Goal: Check status: Check status

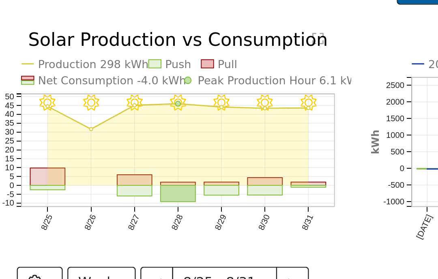
click at [169, 157] on button "<" at bounding box center [176, 164] width 14 height 14
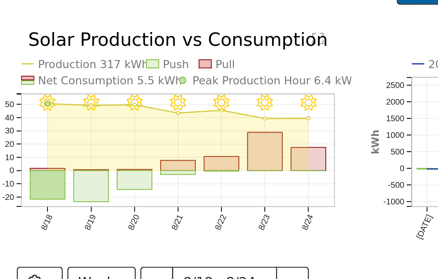
click at [138, 157] on button "Week" at bounding box center [153, 164] width 30 height 14
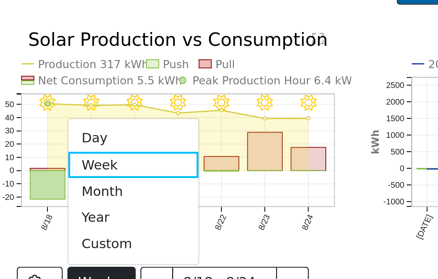
click at [138, 96] on link "Day" at bounding box center [166, 101] width 56 height 11
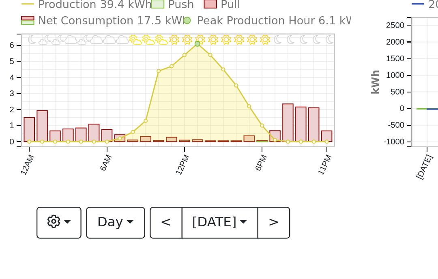
click at [173, 157] on button "<" at bounding box center [180, 164] width 14 height 14
type input "[DATE]"
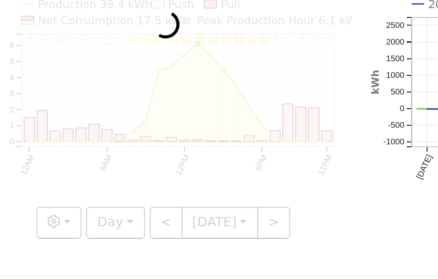
click at [100, 98] on div at bounding box center [180, 113] width 161 height 116
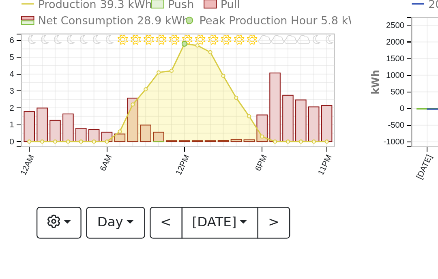
click at [109, 97] on body "[PERSON_NAME] [PERSON_NAME] Profile Help Center Terms Of Service See What's New…" at bounding box center [219, 103] width 438 height 167
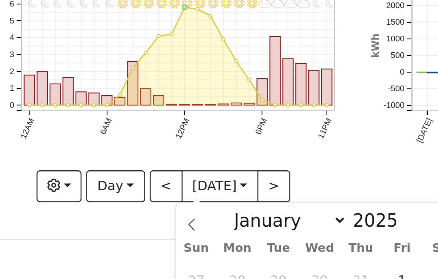
click at [189, 178] on icon at bounding box center [192, 181] width 6 height 6
select select "6"
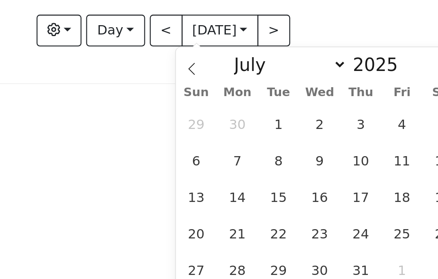
scroll to position [12, 0]
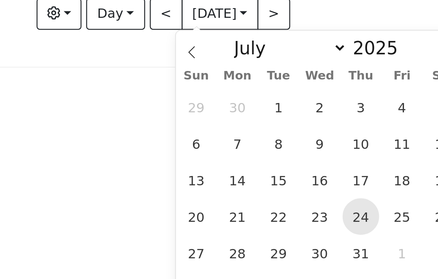
click at [257, 232] on span "24" at bounding box center [265, 240] width 16 height 16
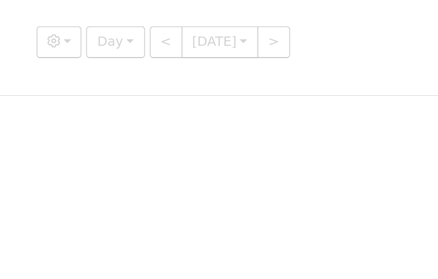
scroll to position [0, 0]
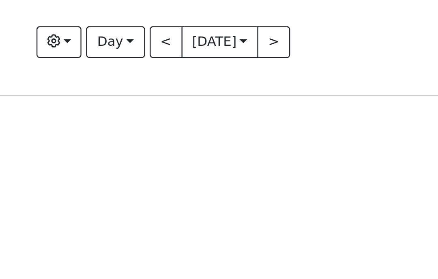
click at [146, 157] on button "Day" at bounding box center [158, 164] width 25 height 14
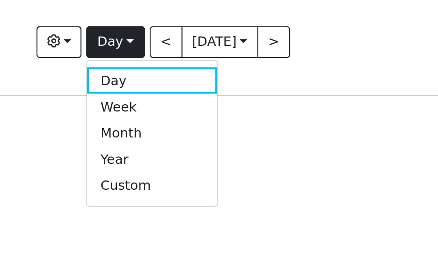
click at [146, 198] on link "Month" at bounding box center [174, 203] width 56 height 11
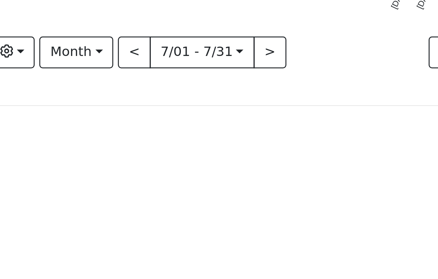
click at [136, 157] on button "Month" at bounding box center [152, 164] width 32 height 14
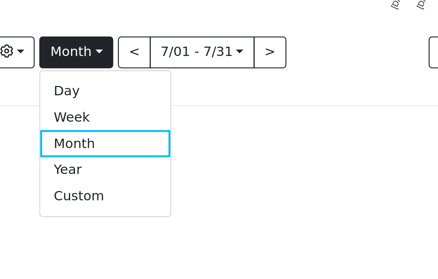
click at [137, 175] on link "Day" at bounding box center [165, 180] width 56 height 11
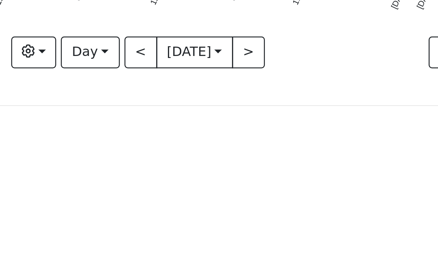
click at [99, 23] on body "[PERSON_NAME] [PERSON_NAME] Profile Help Center Terms Of Service See What's New…" at bounding box center [219, 103] width 438 height 167
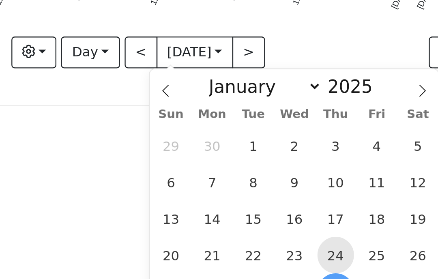
click at [257, 244] on span "24" at bounding box center [265, 252] width 16 height 16
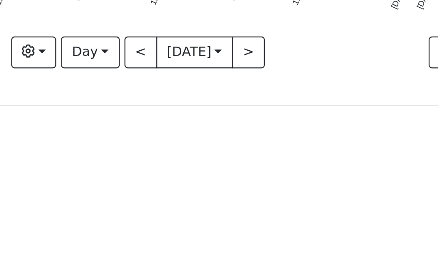
click at [146, 157] on button "Day" at bounding box center [158, 164] width 25 height 14
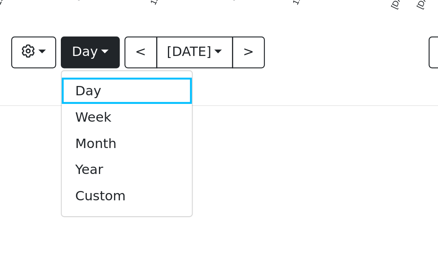
click at [146, 186] on link "Week" at bounding box center [174, 191] width 56 height 11
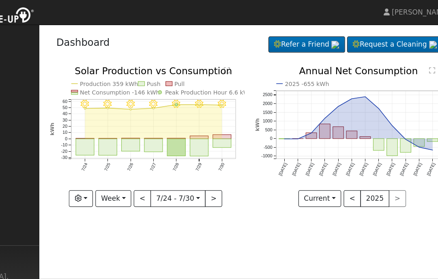
click at [228, 166] on button ">" at bounding box center [235, 164] width 14 height 14
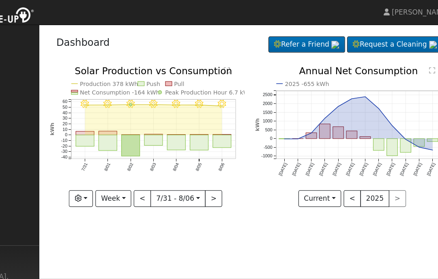
click at [228, 167] on button ">" at bounding box center [235, 164] width 14 height 14
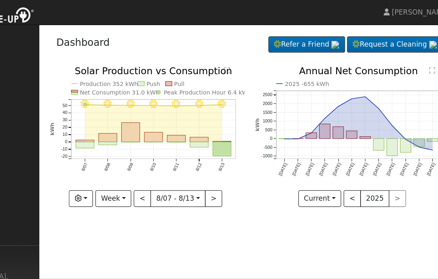
click at [228, 169] on button ">" at bounding box center [235, 164] width 14 height 14
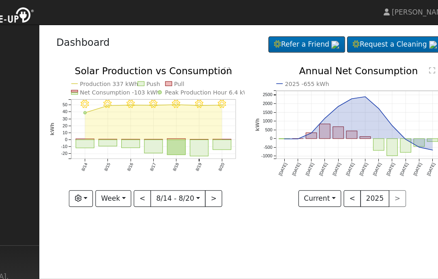
click at [169, 166] on button "<" at bounding box center [176, 164] width 14 height 14
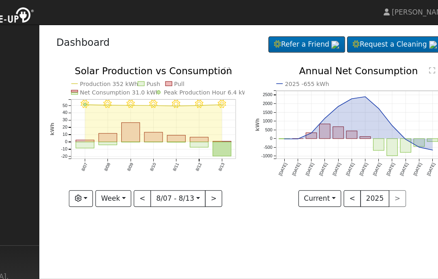
click at [228, 163] on button ">" at bounding box center [235, 164] width 14 height 14
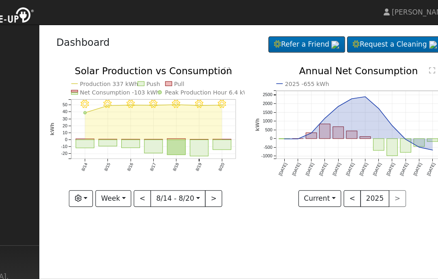
click at [228, 164] on button ">" at bounding box center [235, 164] width 14 height 14
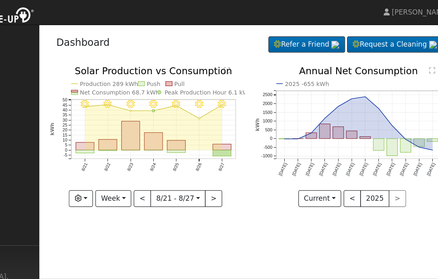
click at [228, 165] on button ">" at bounding box center [235, 164] width 14 height 14
type input "[DATE]"
